Goal: Find specific page/section: Find specific page/section

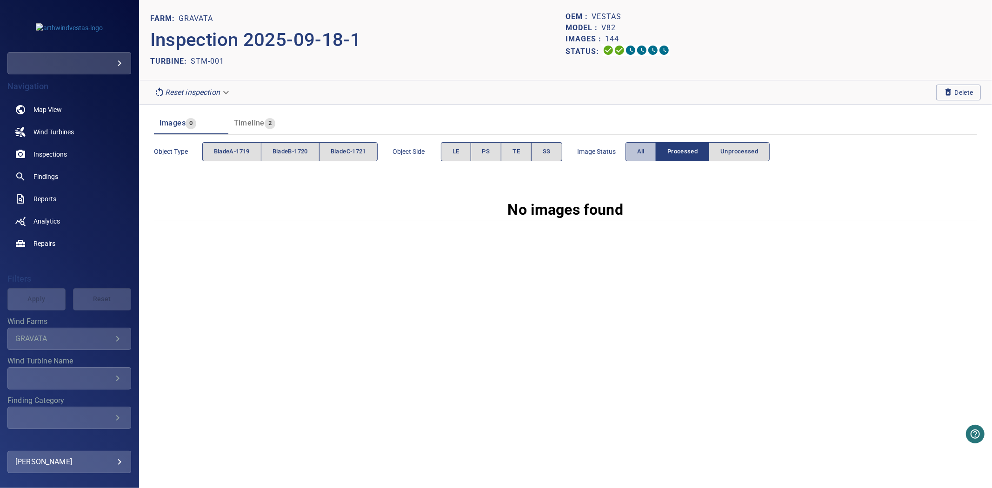
click at [652, 159] on button "All" at bounding box center [640, 151] width 31 height 19
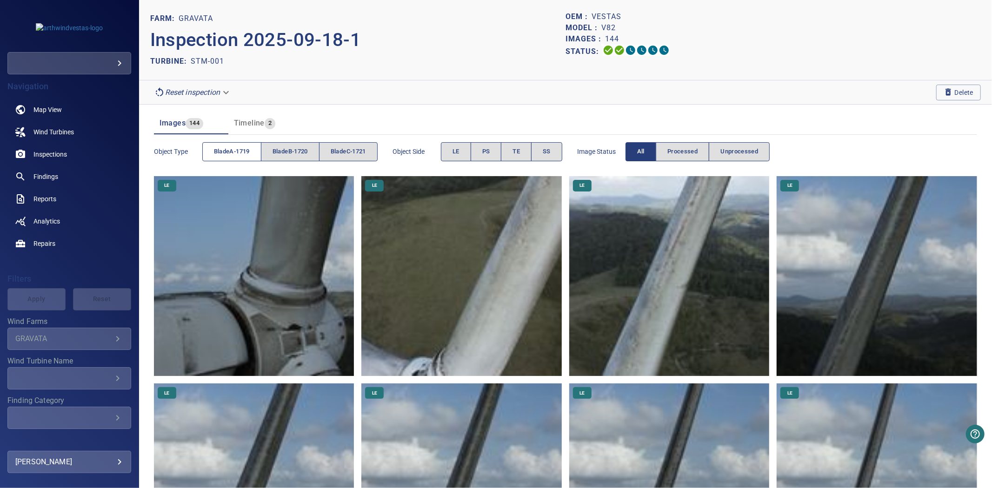
click at [241, 150] on span "bladeA-1719" at bounding box center [232, 151] width 36 height 11
click at [282, 150] on span "bladeB-1720" at bounding box center [289, 151] width 35 height 11
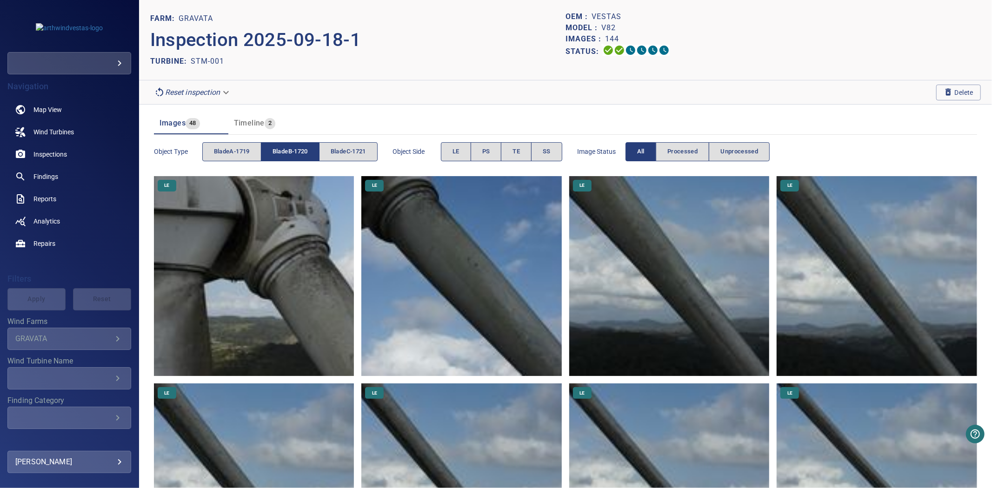
click at [282, 150] on span "bladeB-1720" at bounding box center [289, 151] width 35 height 11
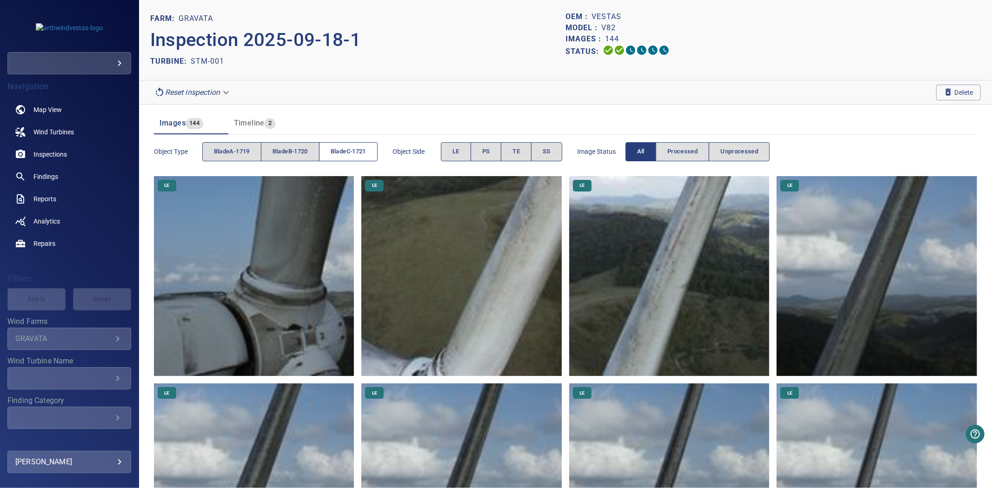
click at [351, 150] on span "bladeC-1721" at bounding box center [348, 151] width 35 height 11
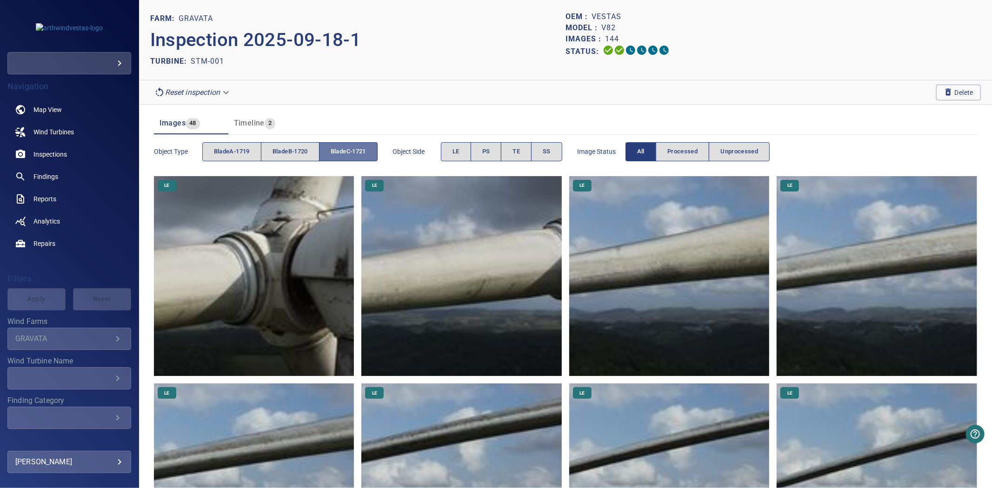
click at [351, 150] on span "bladeC-1721" at bounding box center [348, 151] width 35 height 11
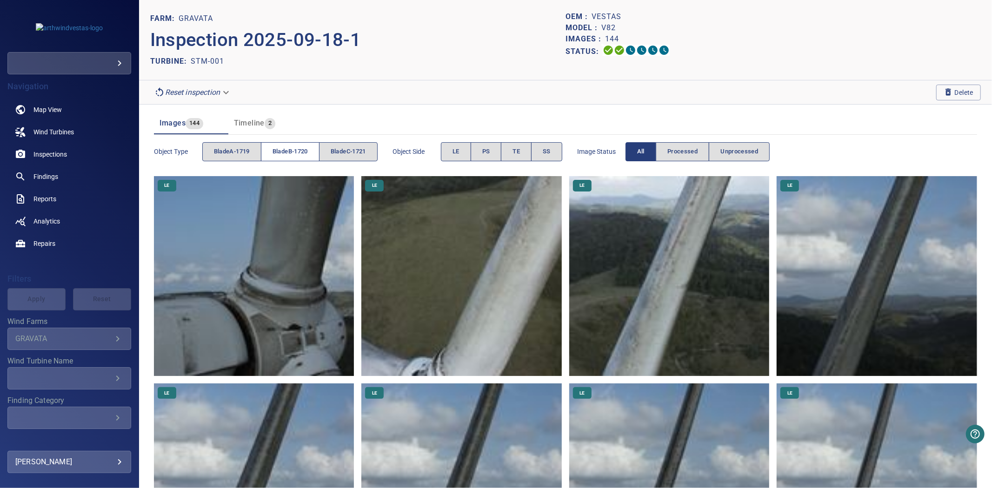
click at [281, 145] on button "bladeB-1720" at bounding box center [290, 151] width 59 height 19
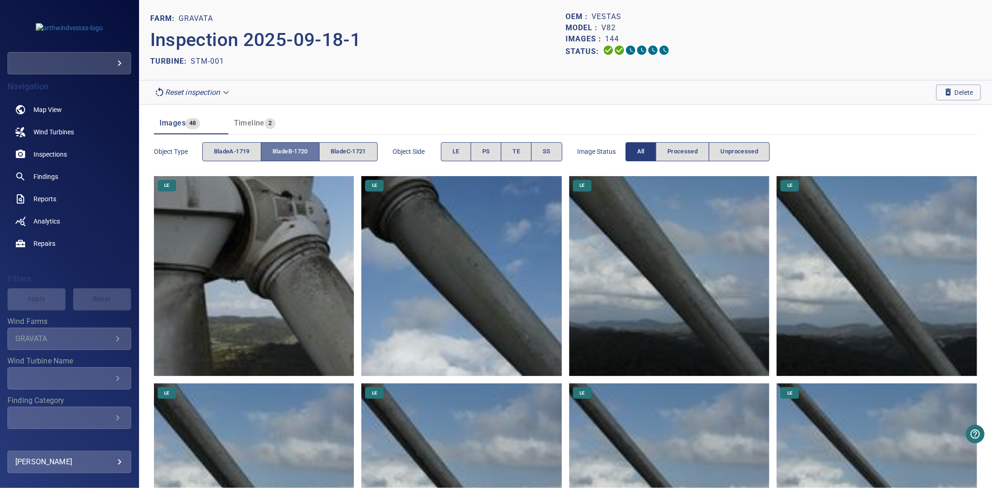
click at [281, 145] on button "bladeB-1720" at bounding box center [290, 151] width 59 height 19
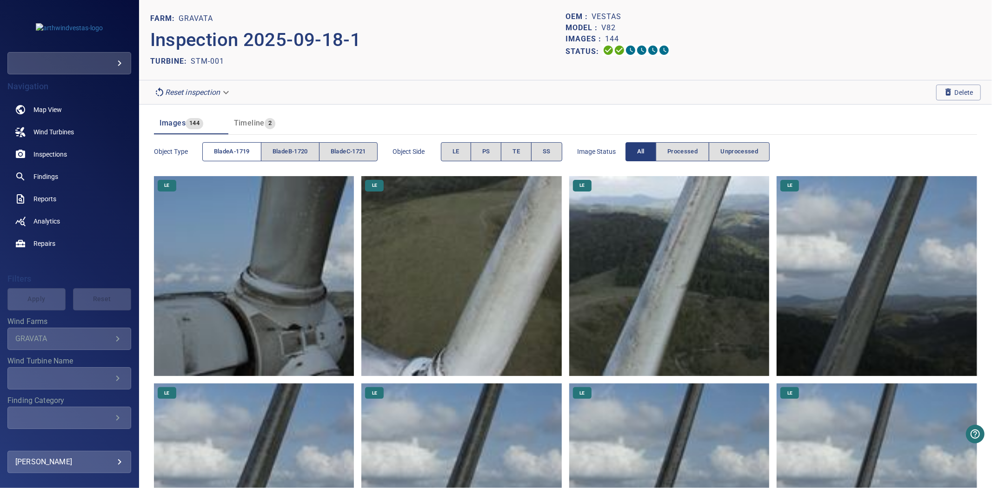
click at [234, 144] on button "bladeA-1719" at bounding box center [231, 151] width 59 height 19
click at [288, 149] on span "bladeB-1720" at bounding box center [289, 151] width 35 height 11
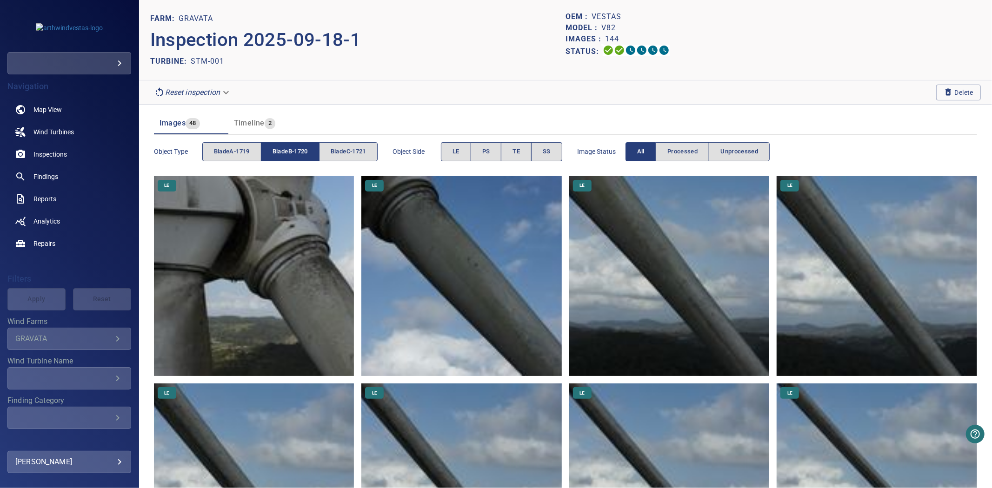
click at [288, 149] on span "bladeB-1720" at bounding box center [289, 151] width 35 height 11
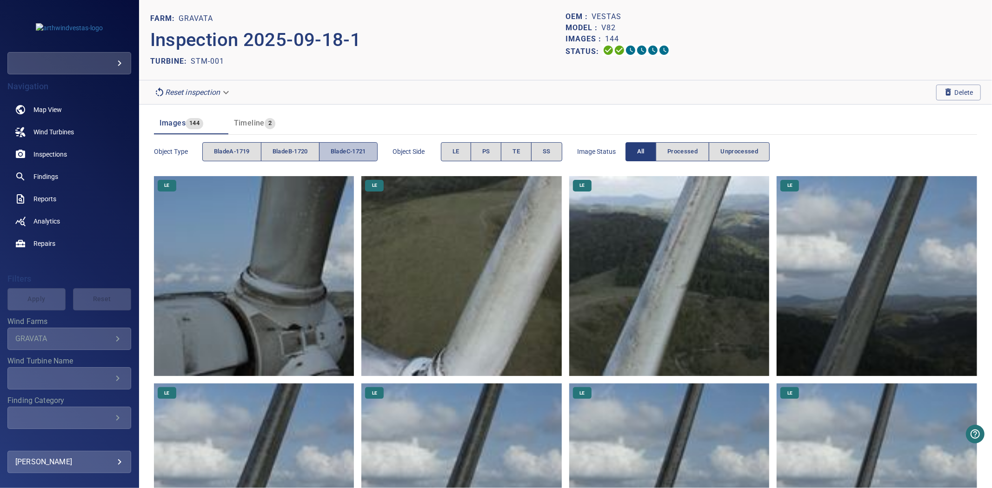
click at [336, 149] on span "bladeC-1721" at bounding box center [348, 151] width 35 height 11
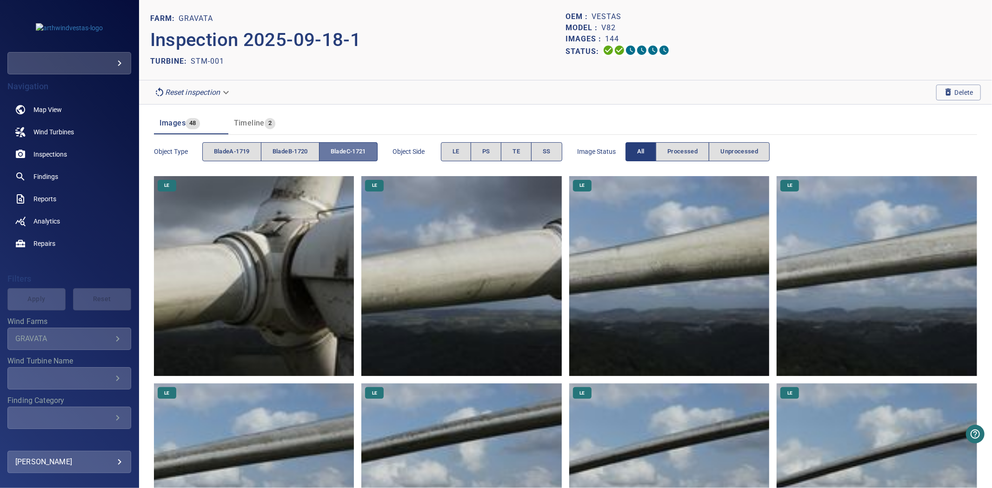
click at [336, 149] on span "bladeC-1721" at bounding box center [348, 151] width 35 height 11
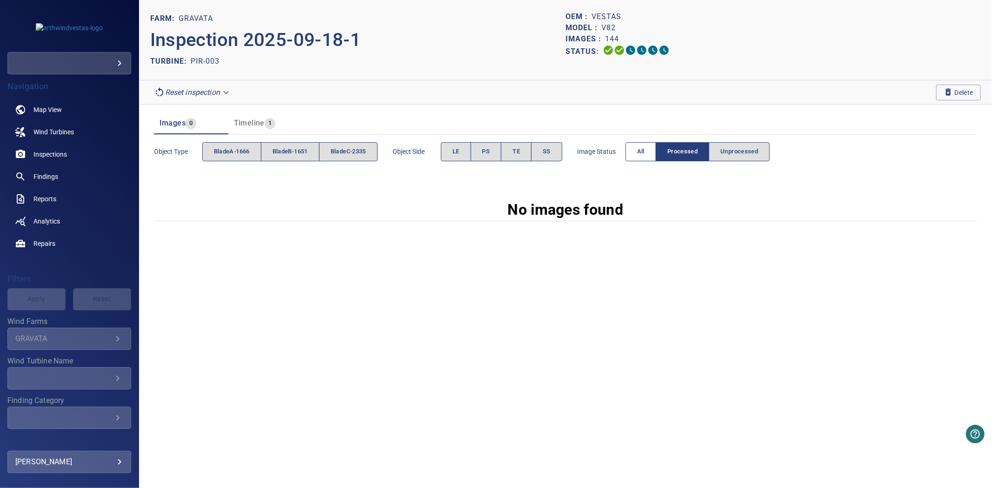
click at [643, 157] on span "All" at bounding box center [640, 151] width 7 height 11
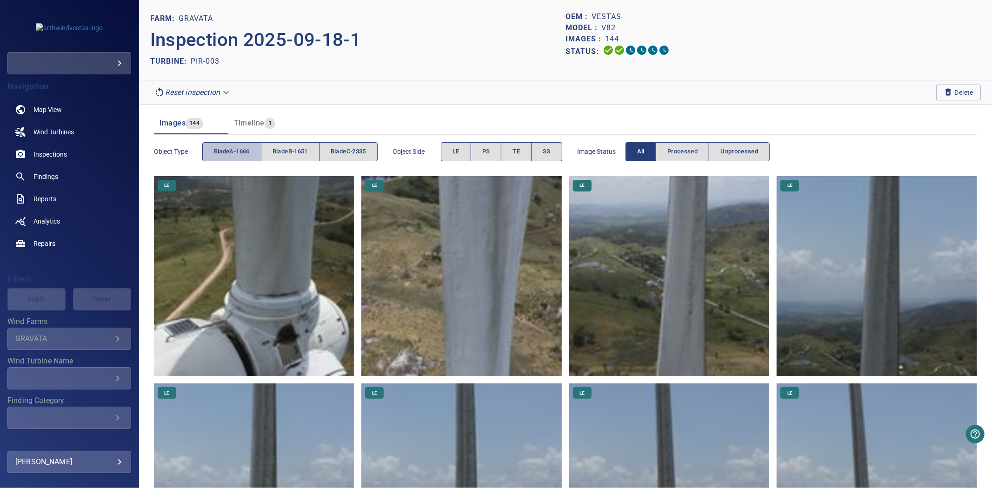
click at [231, 155] on span "bladeA-1666" at bounding box center [232, 151] width 36 height 11
click at [276, 156] on span "bladeB-1651" at bounding box center [289, 151] width 35 height 11
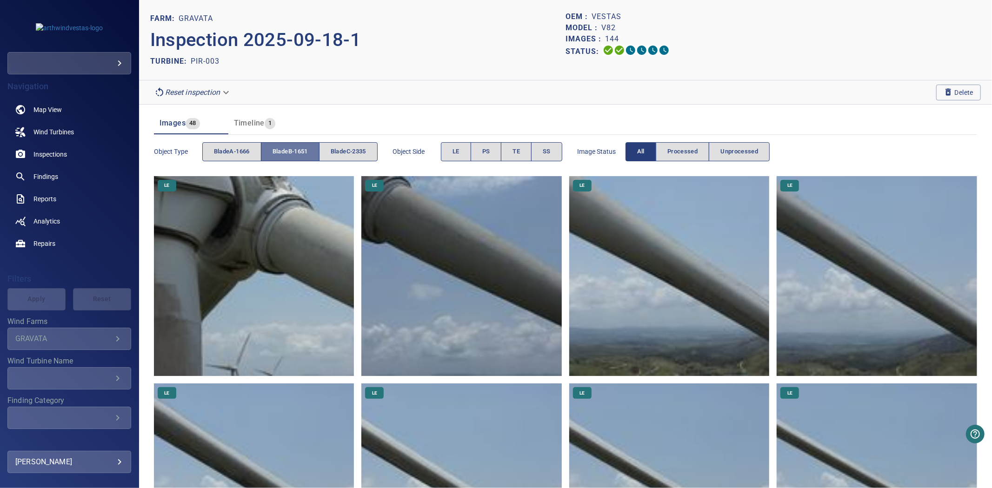
click at [276, 156] on span "bladeB-1651" at bounding box center [289, 151] width 35 height 11
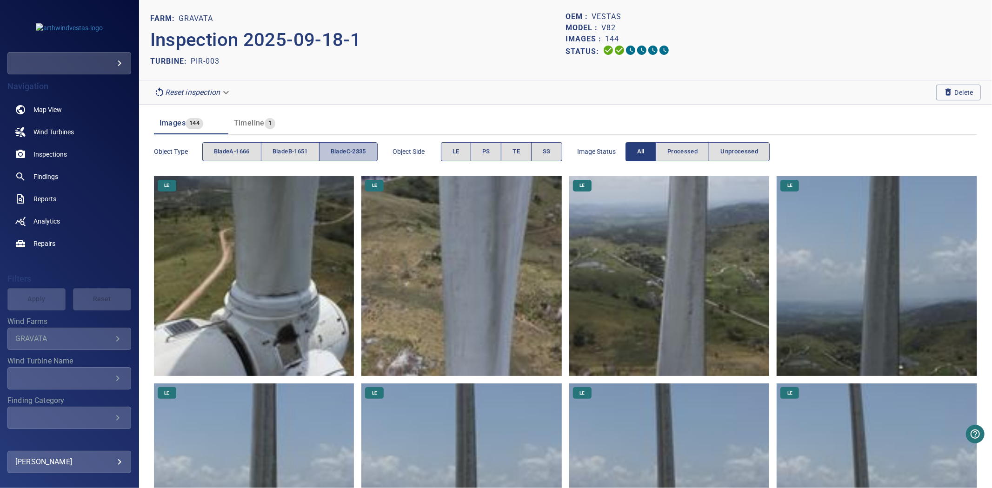
click at [336, 156] on span "bladeC-2335" at bounding box center [348, 151] width 35 height 11
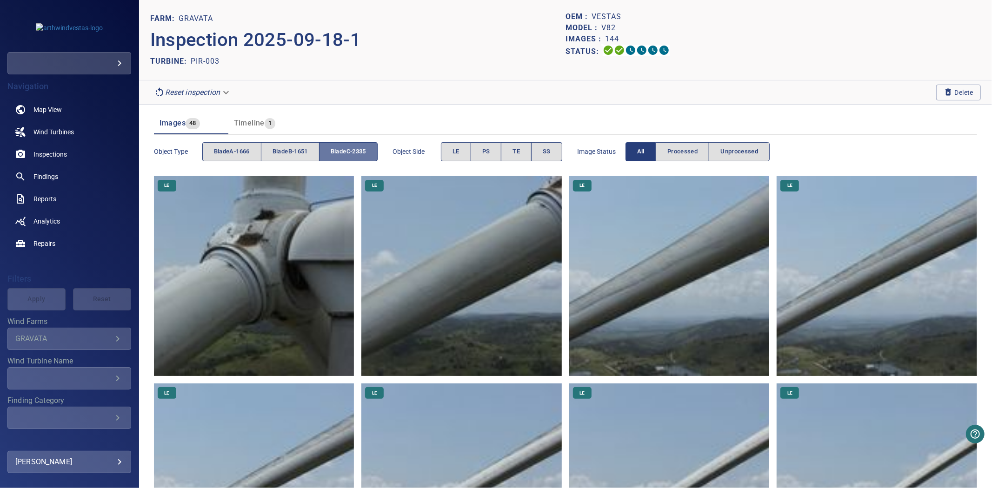
click at [336, 156] on span "bladeC-2335" at bounding box center [348, 151] width 35 height 11
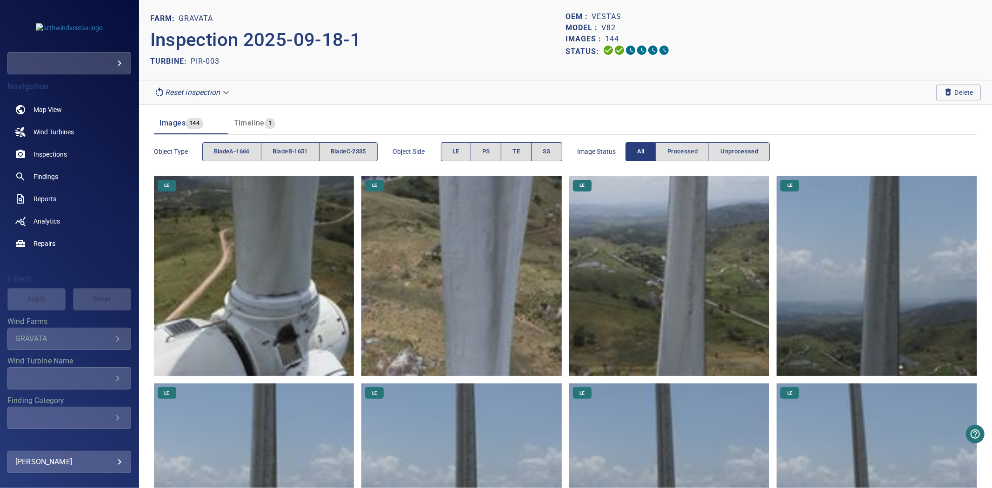
click at [336, 156] on span "bladeC-2335" at bounding box center [348, 151] width 35 height 11
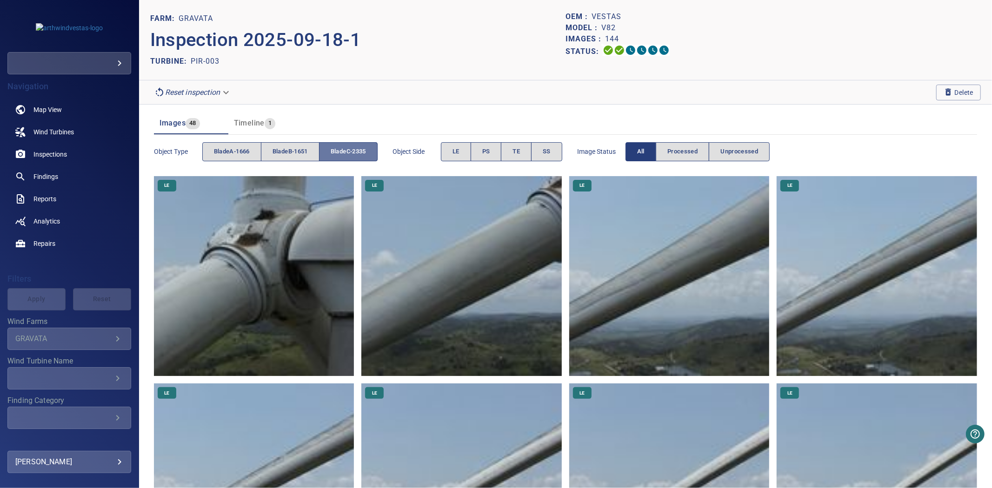
click at [336, 156] on span "bladeC-2335" at bounding box center [348, 151] width 35 height 11
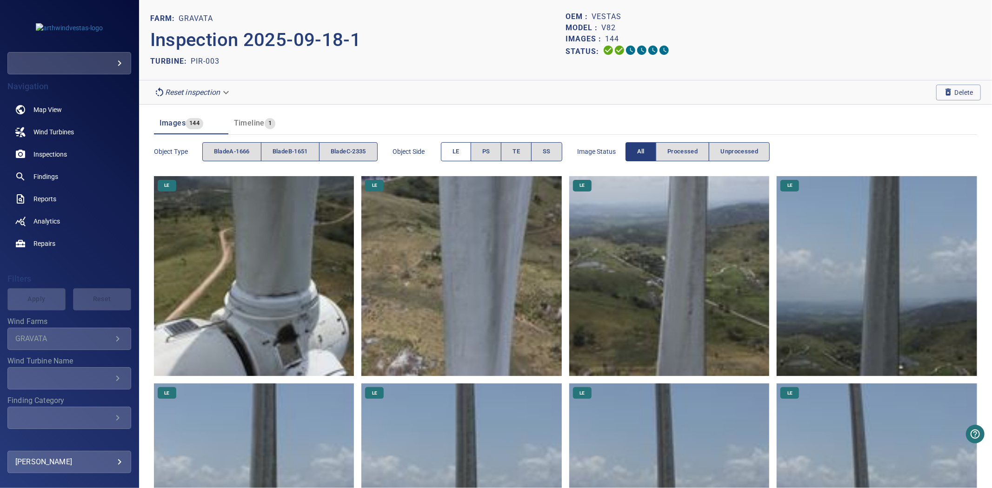
click at [457, 147] on span "LE" at bounding box center [455, 151] width 7 height 11
click at [517, 147] on span "TE" at bounding box center [515, 151] width 7 height 11
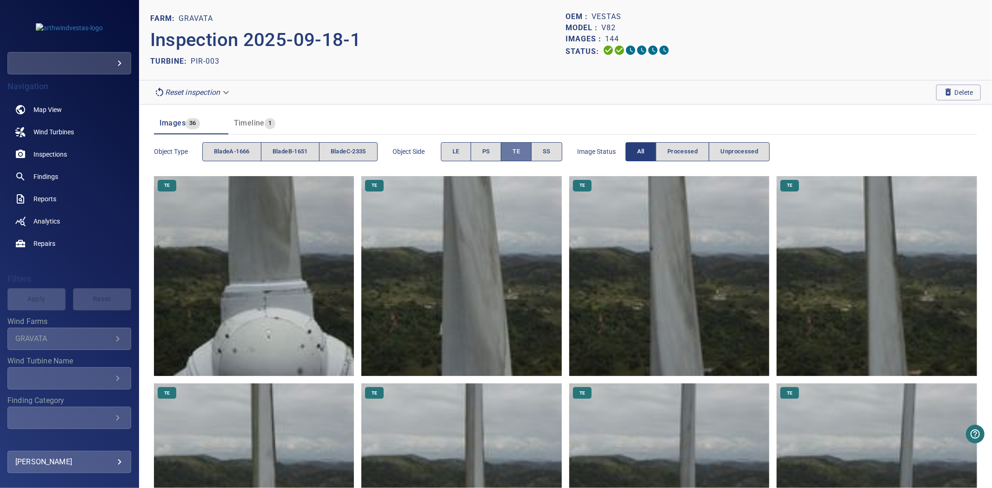
click at [517, 147] on span "TE" at bounding box center [515, 151] width 7 height 11
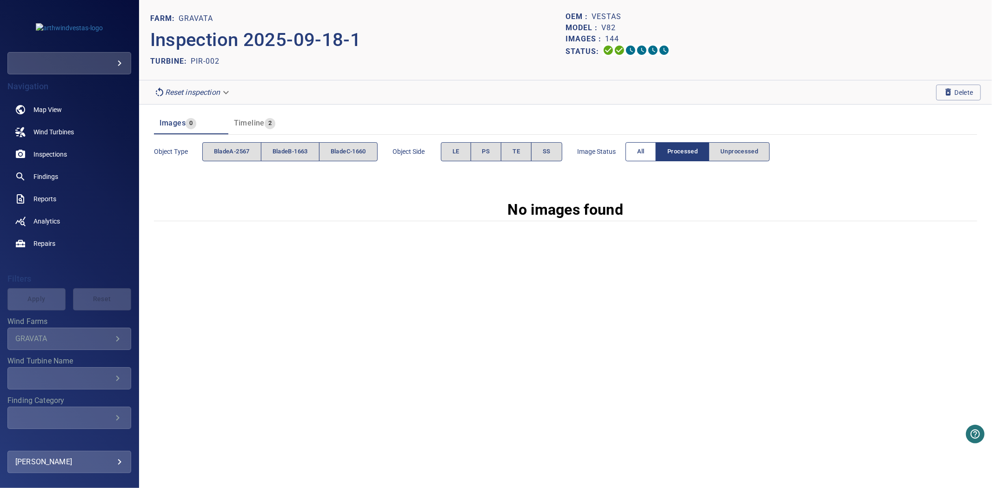
click at [636, 146] on button "All" at bounding box center [640, 151] width 31 height 19
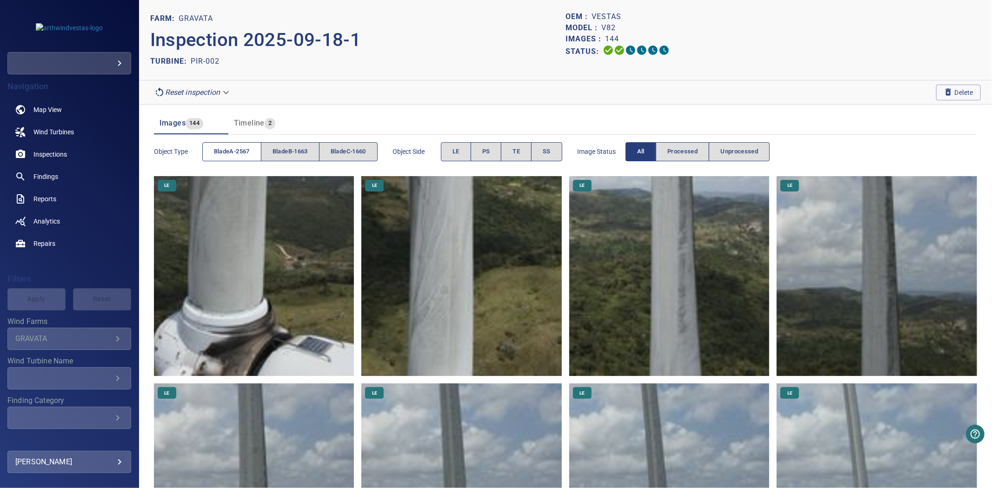
click at [225, 154] on span "bladeA-2567" at bounding box center [232, 151] width 36 height 11
click at [272, 152] on button "bladeB-1663" at bounding box center [290, 151] width 59 height 19
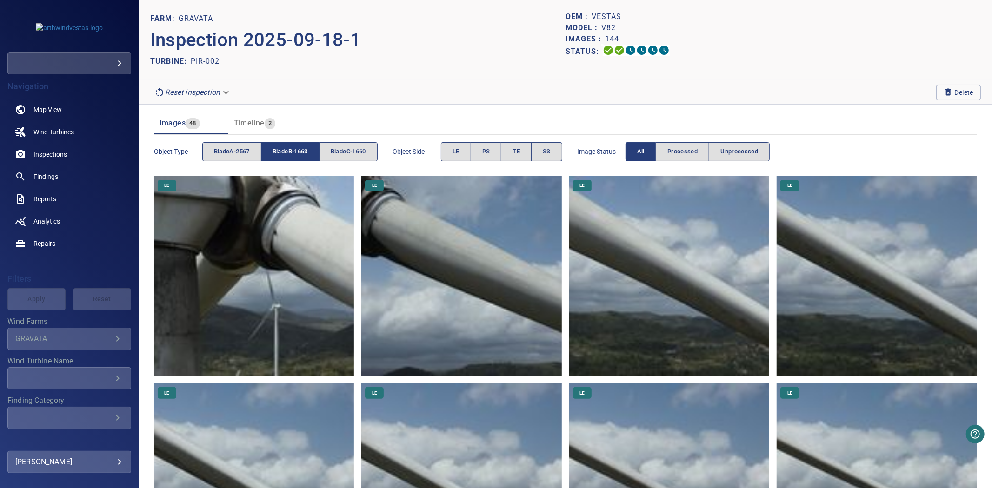
click at [272, 152] on button "bladeB-1663" at bounding box center [290, 151] width 59 height 19
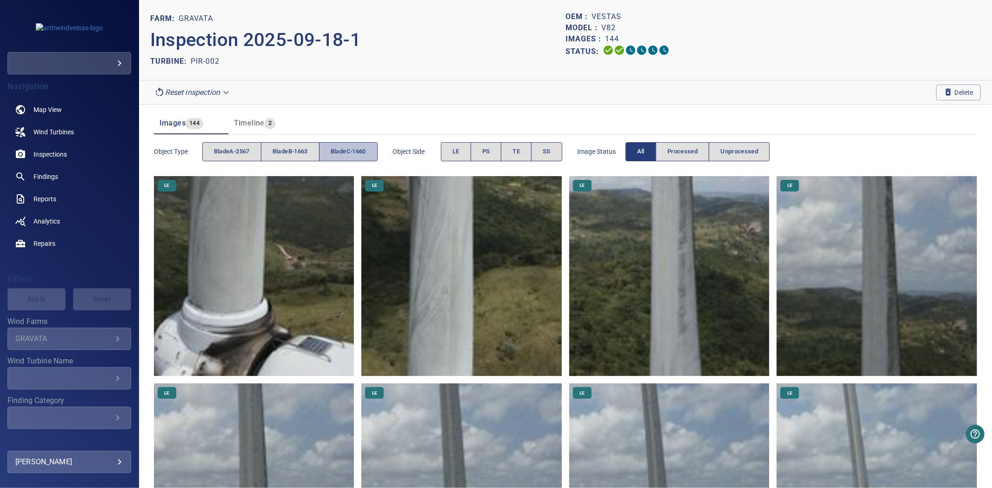
click at [335, 151] on span "bladeC-1660" at bounding box center [348, 151] width 35 height 11
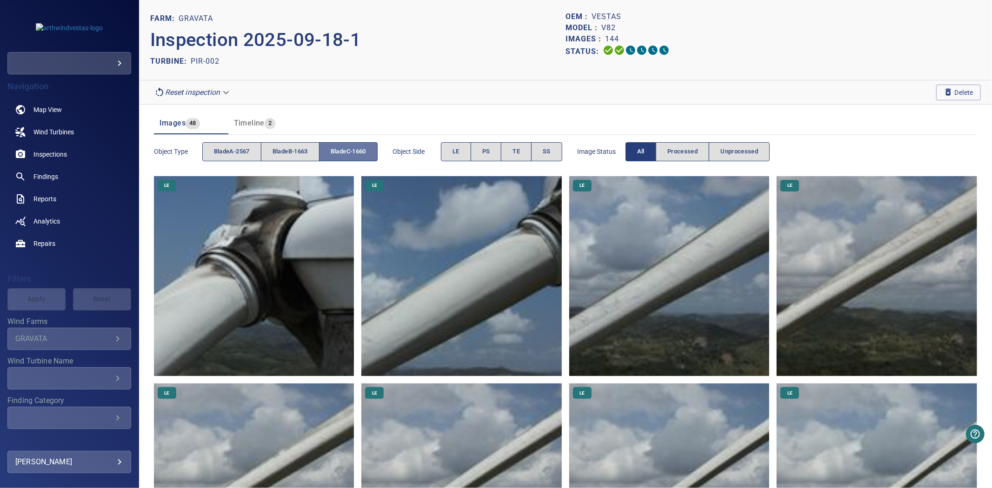
click at [335, 151] on span "bladeC-1660" at bounding box center [348, 151] width 35 height 11
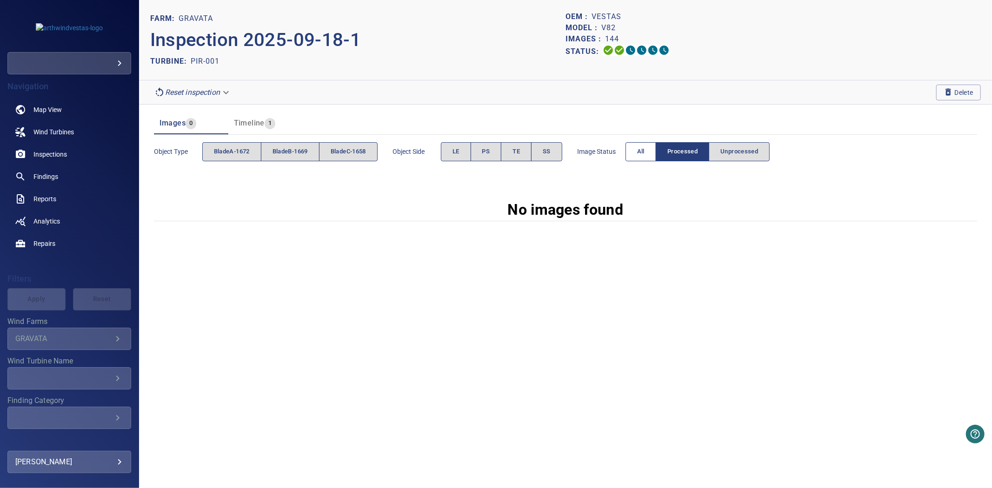
click at [654, 152] on button "All" at bounding box center [640, 151] width 31 height 19
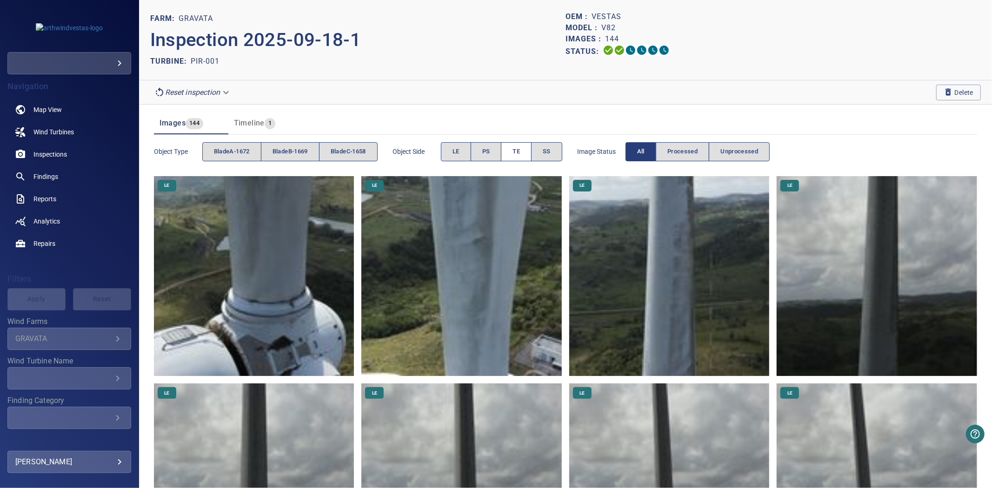
click at [528, 146] on button "TE" at bounding box center [516, 151] width 31 height 19
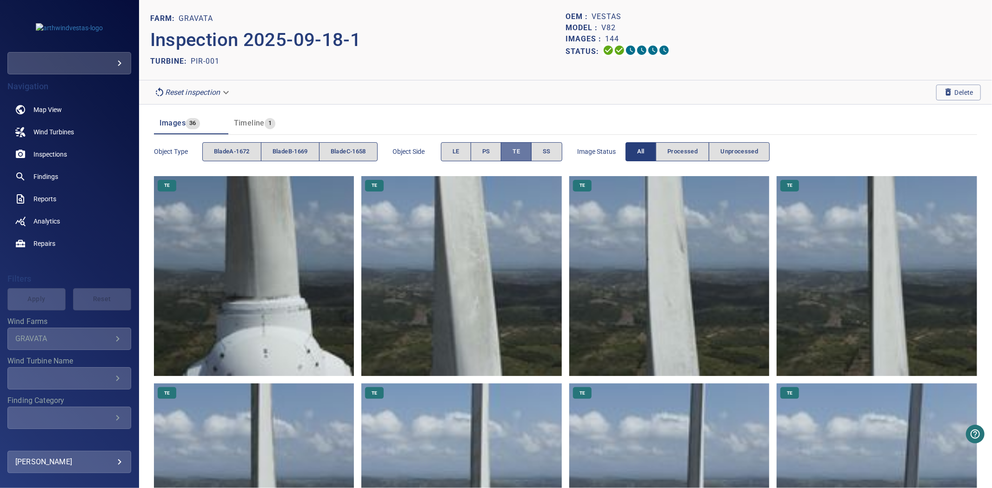
click at [527, 146] on button "TE" at bounding box center [516, 151] width 31 height 19
